Goal: Information Seeking & Learning: Learn about a topic

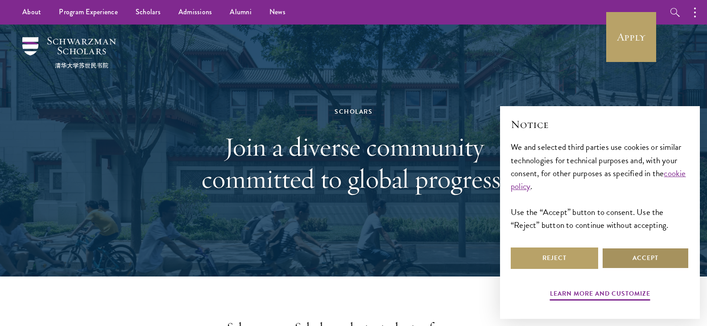
click at [669, 255] on button "Accept" at bounding box center [644, 257] width 87 height 21
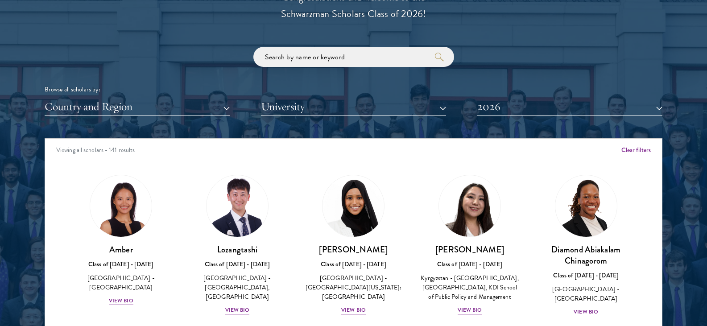
scroll to position [1059, 0]
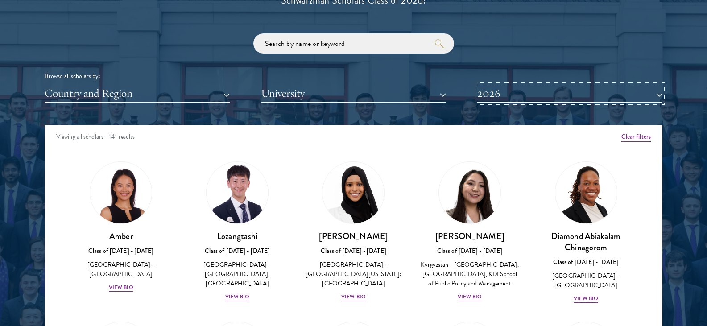
click at [657, 95] on button "2026" at bounding box center [569, 93] width 185 height 18
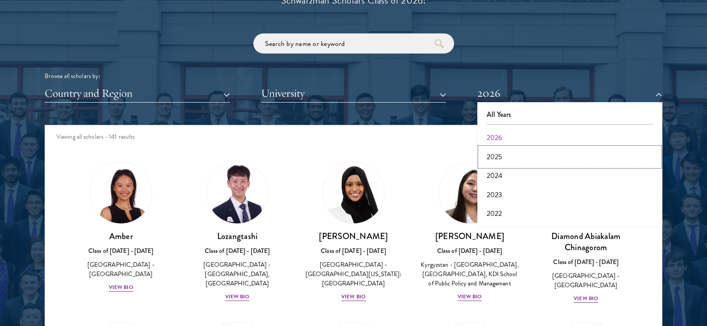
click at [494, 159] on button "2025" at bounding box center [570, 157] width 180 height 19
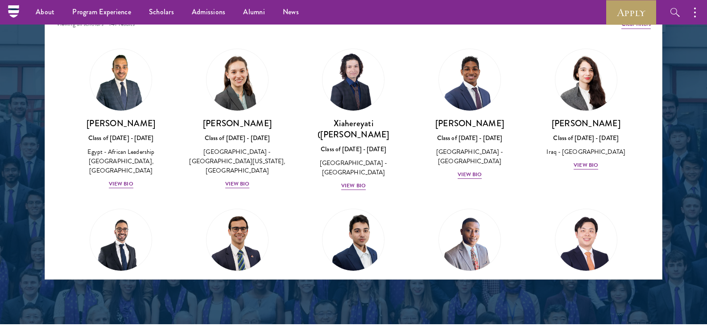
scroll to position [1153, 0]
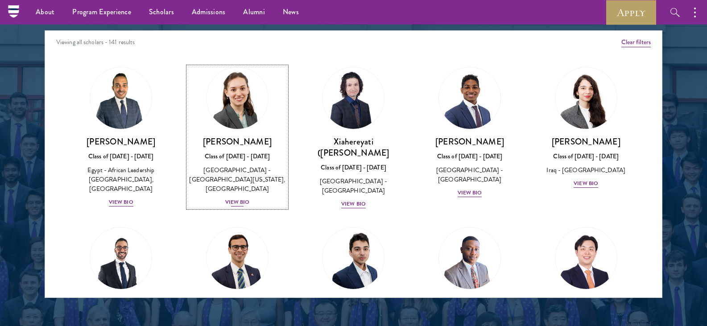
click at [238, 198] on div "View Bio" at bounding box center [237, 202] width 25 height 8
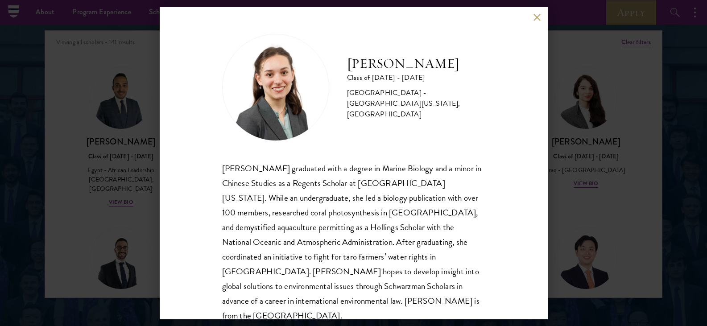
click at [535, 19] on button at bounding box center [537, 18] width 8 height 8
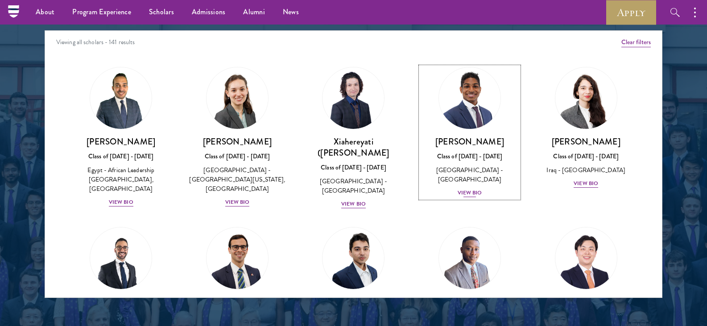
click at [470, 194] on div "View Bio" at bounding box center [469, 193] width 25 height 8
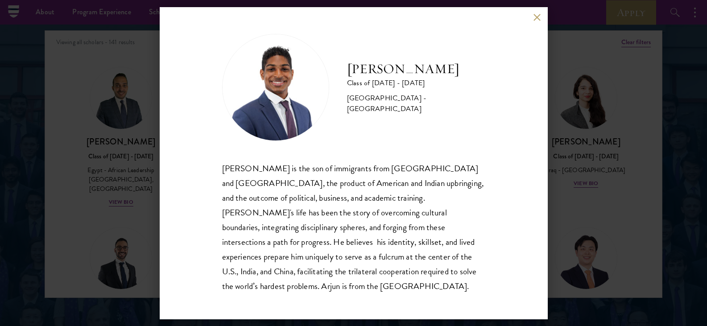
click at [538, 21] on button at bounding box center [537, 18] width 8 height 8
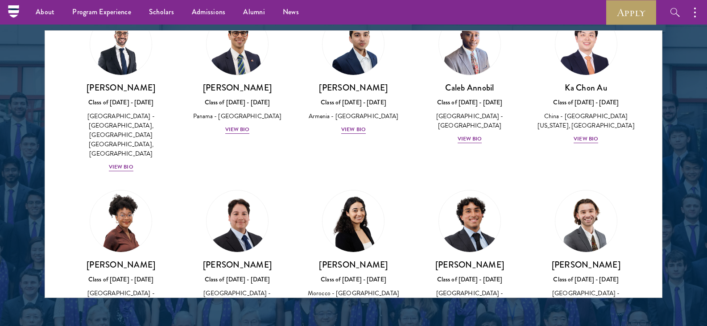
scroll to position [230, 0]
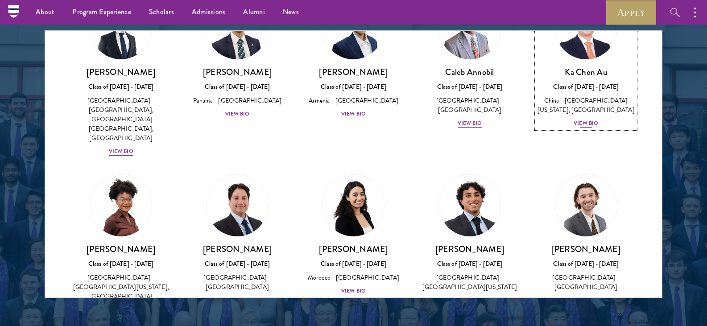
click at [587, 119] on div "View Bio" at bounding box center [585, 123] width 25 height 8
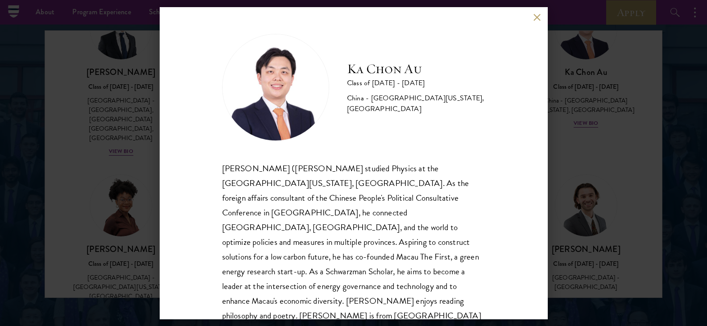
click at [536, 21] on button at bounding box center [537, 18] width 8 height 8
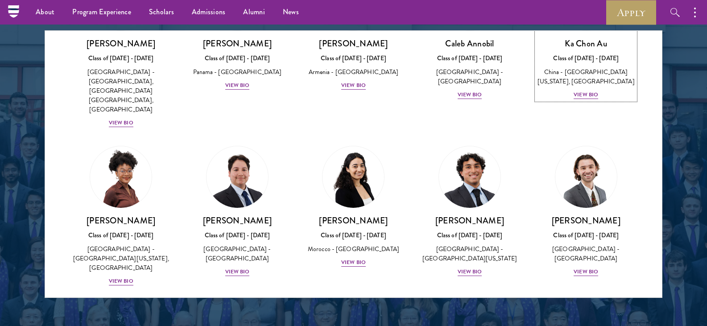
scroll to position [306, 0]
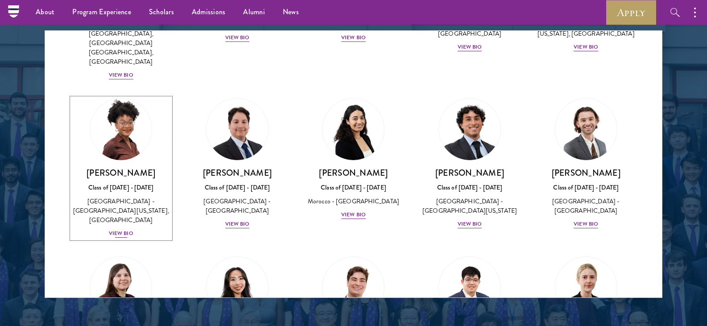
click at [126, 229] on div "View Bio" at bounding box center [121, 233] width 25 height 8
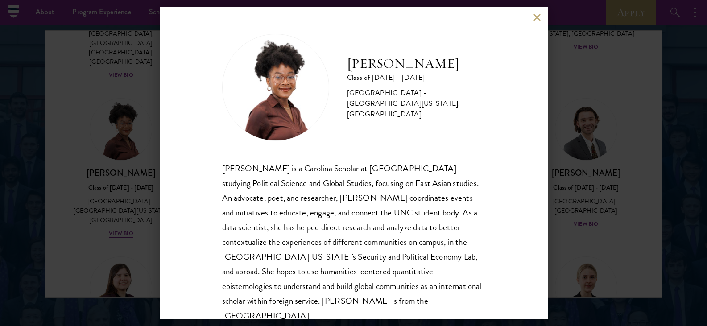
click at [538, 18] on button at bounding box center [537, 18] width 8 height 8
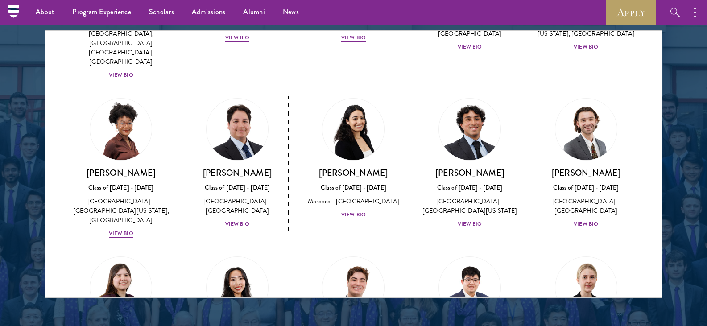
click at [242, 220] on div "View Bio" at bounding box center [237, 224] width 25 height 8
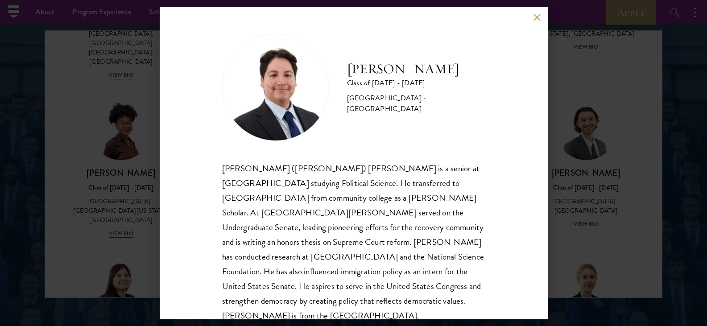
click at [537, 20] on button at bounding box center [537, 18] width 8 height 8
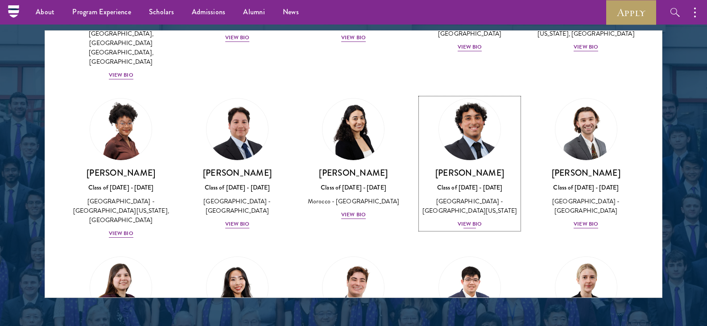
click at [463, 220] on div "View Bio" at bounding box center [469, 224] width 25 height 8
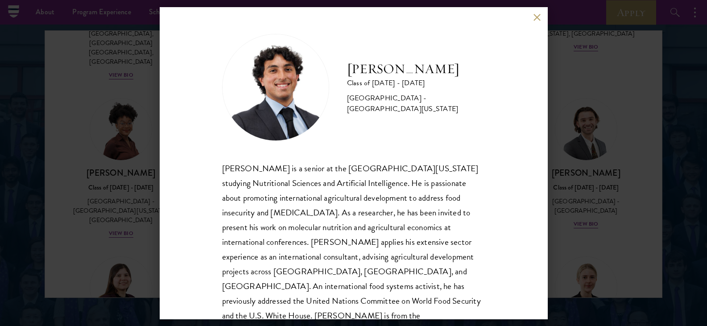
click at [534, 20] on button at bounding box center [537, 18] width 8 height 8
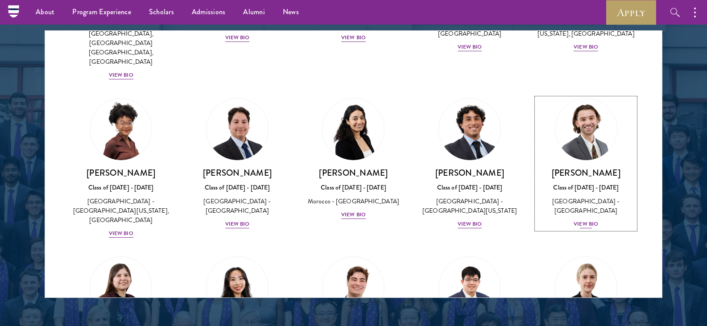
click at [586, 220] on div "View Bio" at bounding box center [585, 224] width 25 height 8
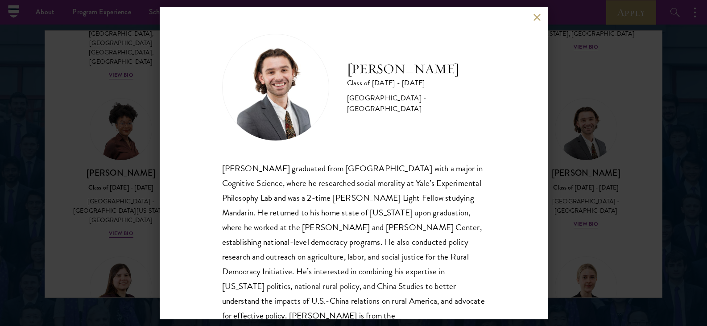
click at [536, 20] on button at bounding box center [537, 18] width 8 height 8
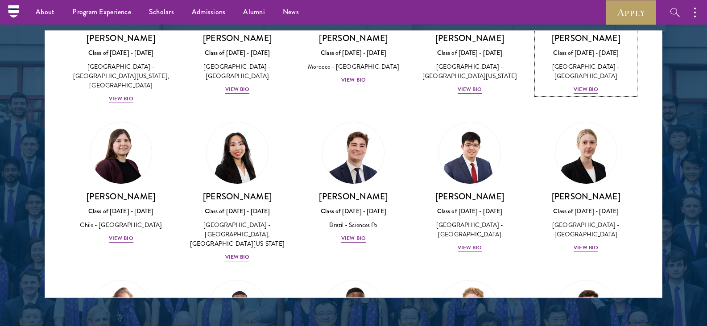
scroll to position [448, 0]
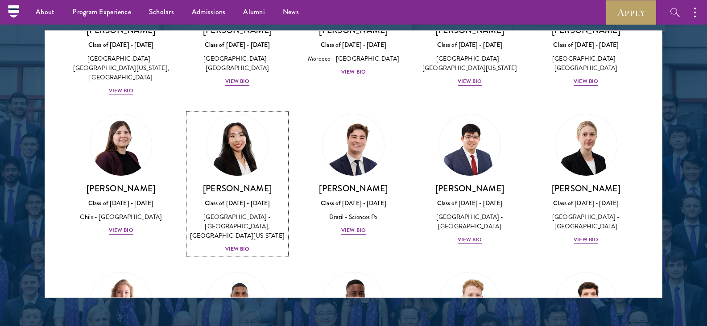
click at [232, 245] on div "View Bio" at bounding box center [237, 249] width 25 height 8
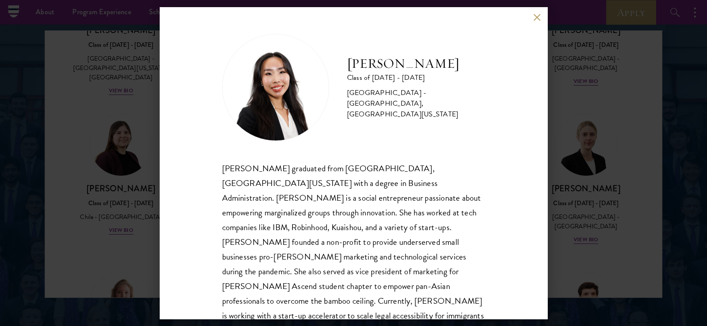
click at [537, 18] on button at bounding box center [537, 18] width 8 height 8
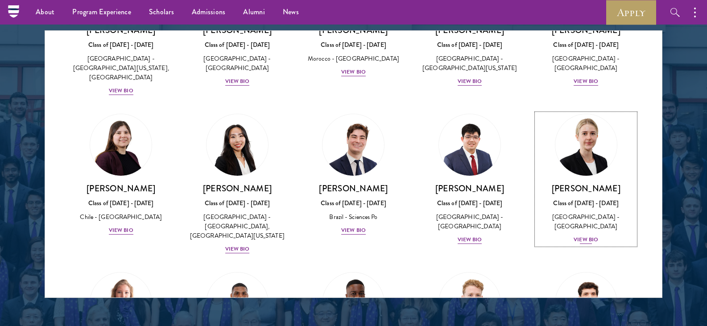
click at [581, 235] on div "View Bio" at bounding box center [585, 239] width 25 height 8
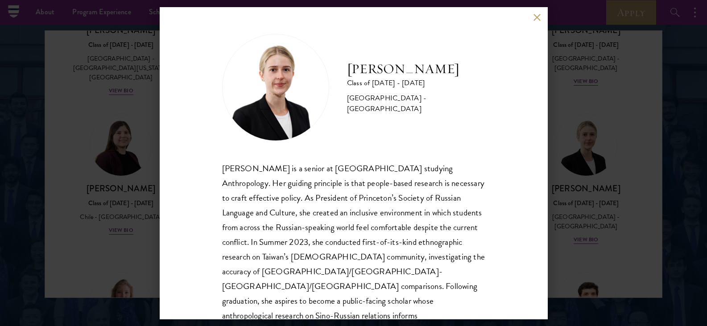
click at [534, 14] on button at bounding box center [537, 18] width 8 height 8
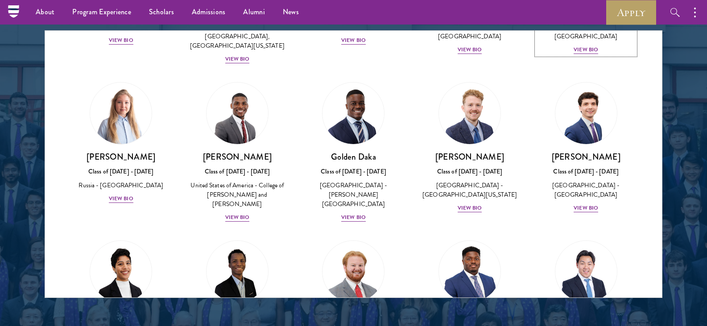
scroll to position [654, 0]
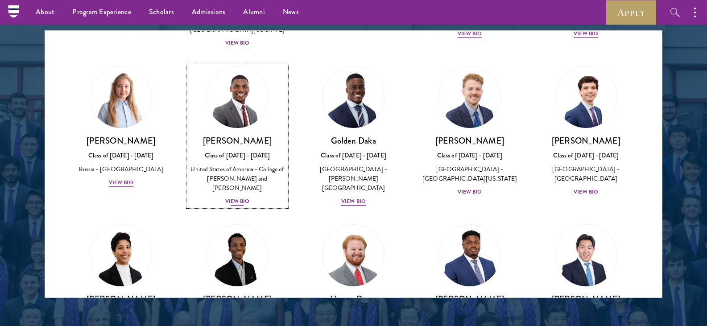
click at [240, 197] on div "View Bio" at bounding box center [237, 201] width 25 height 8
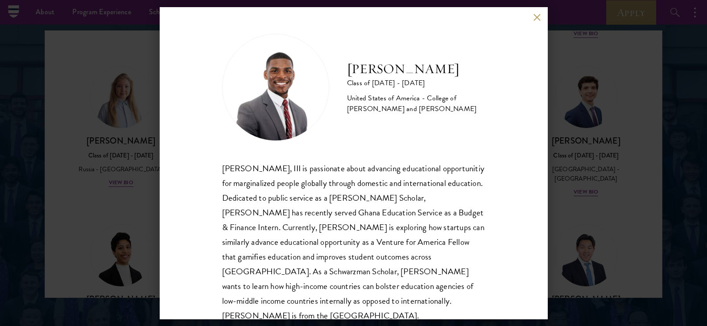
click at [538, 18] on button at bounding box center [537, 18] width 8 height 8
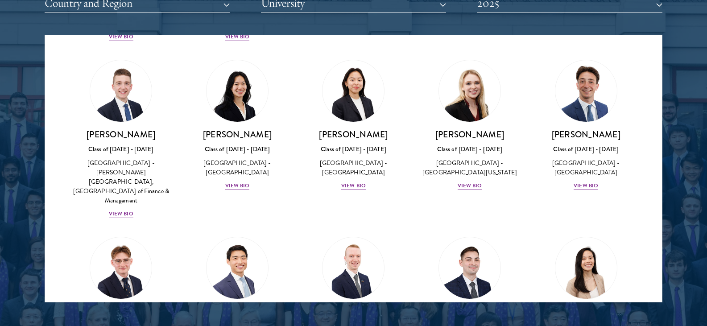
scroll to position [1153, 0]
